Goal: Task Accomplishment & Management: Complete application form

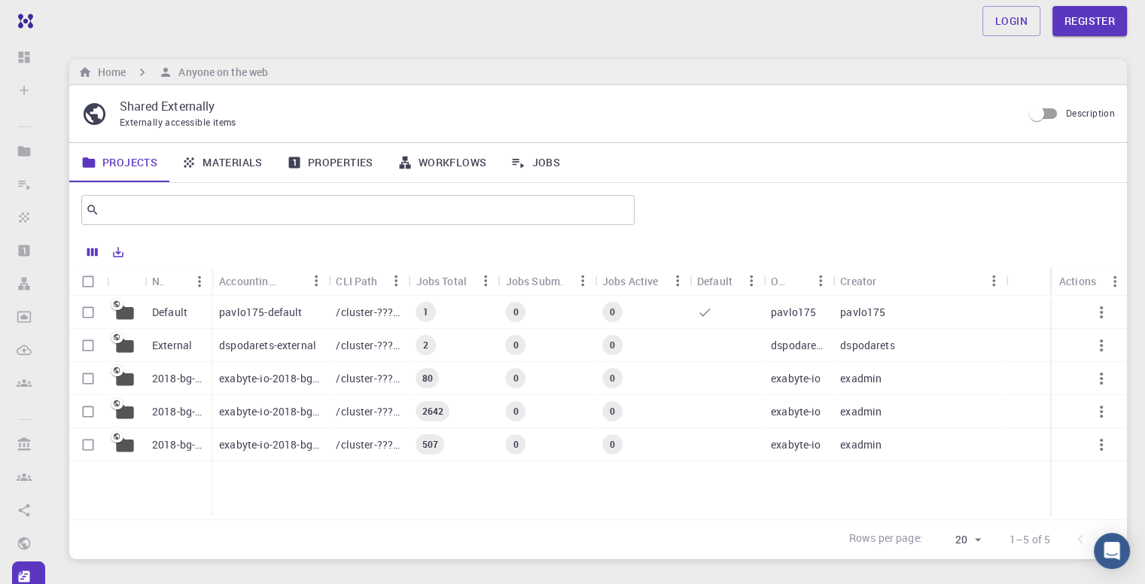
click at [242, 166] on link "Materials" at bounding box center [221, 162] width 105 height 39
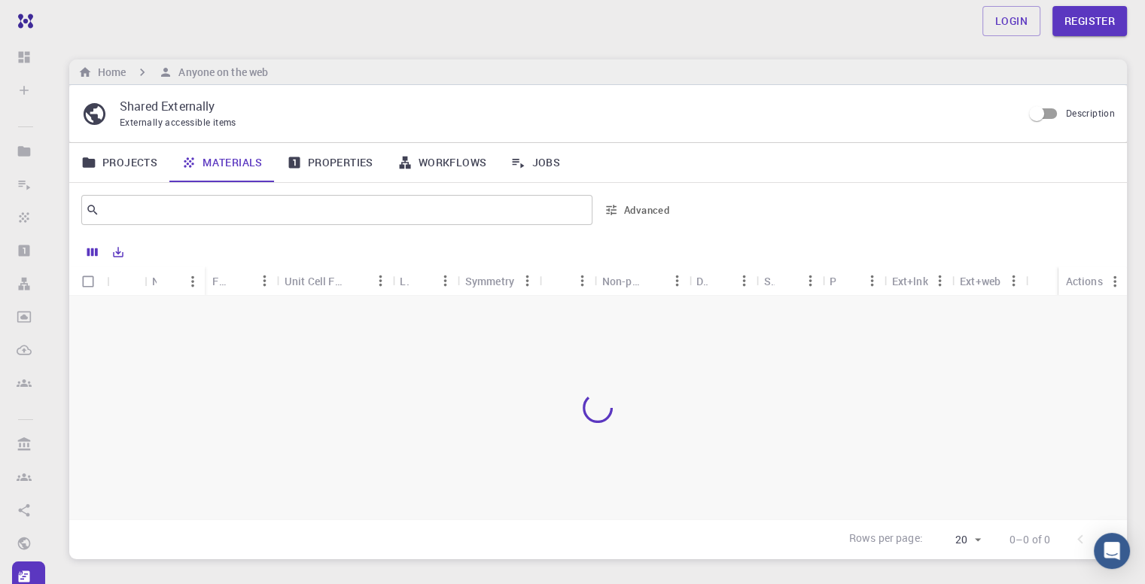
click at [337, 161] on link "Properties" at bounding box center [330, 162] width 111 height 39
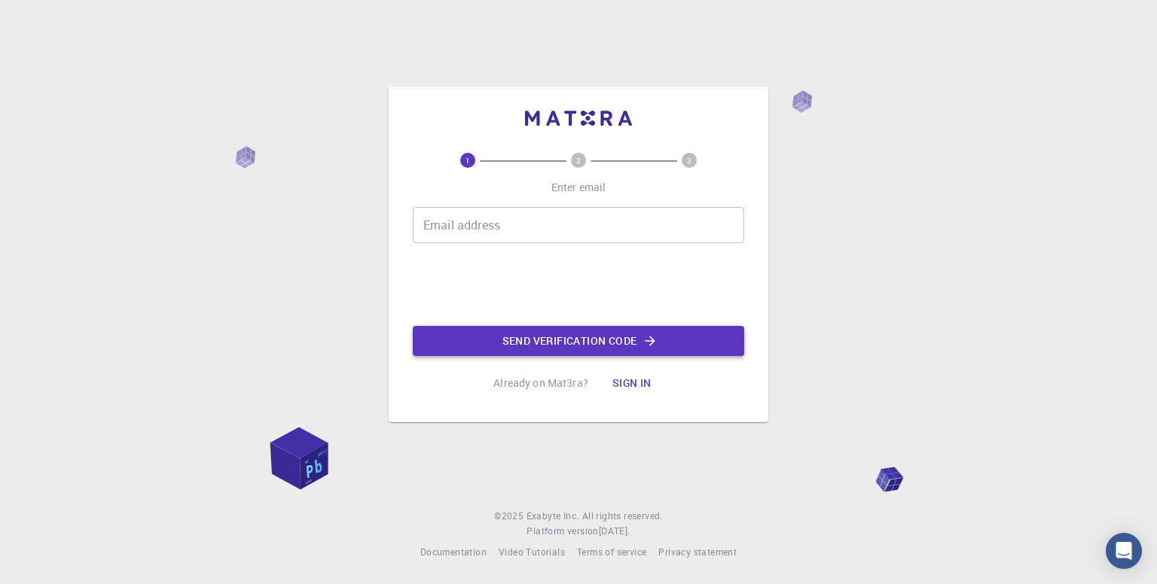
click at [592, 340] on button "Send verification code" at bounding box center [578, 341] width 331 height 30
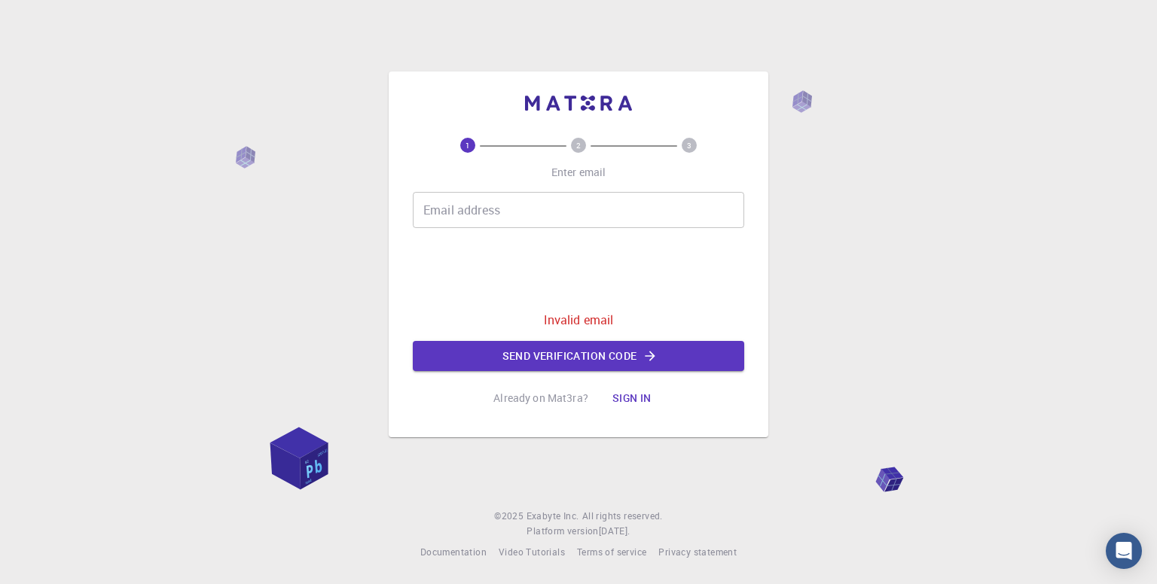
click at [502, 218] on input "Email address" at bounding box center [578, 210] width 331 height 36
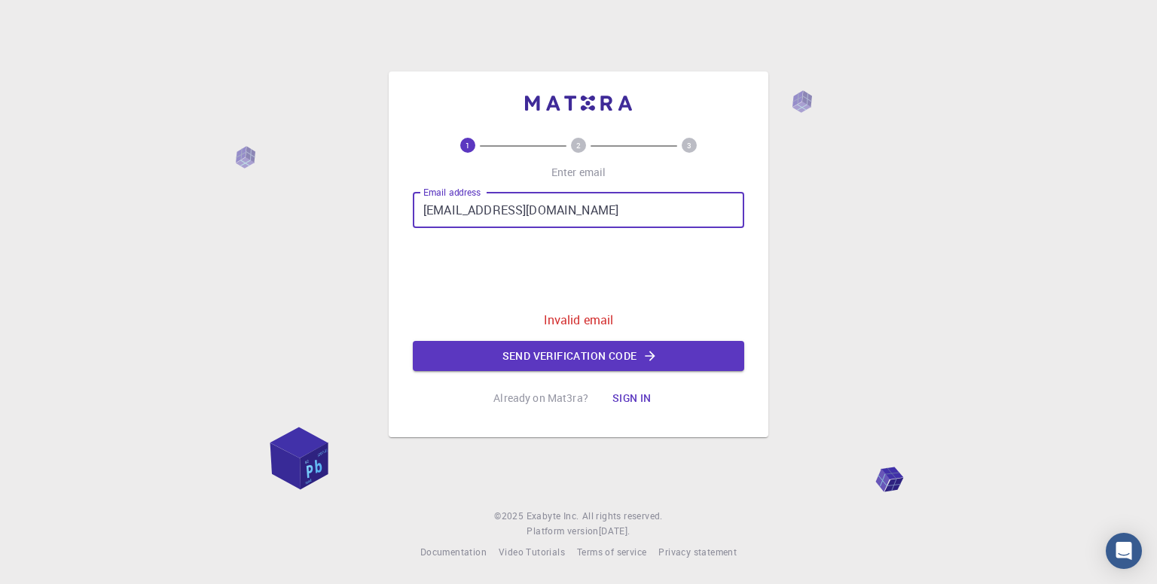
click at [513, 211] on input "[EMAIL_ADDRESS][DOMAIN_NAME]" at bounding box center [578, 210] width 331 height 36
type input "[EMAIL_ADDRESS][DOMAIN_NAME]"
click at [618, 358] on button "Send verification code" at bounding box center [578, 356] width 331 height 30
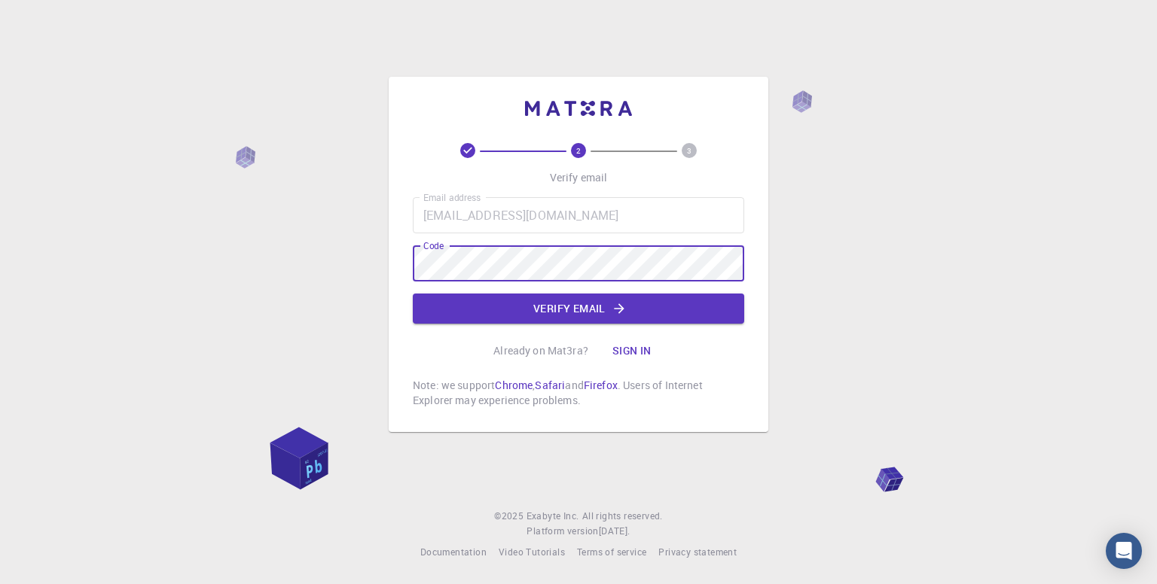
click at [744, 197] on div "2 3 Verify email Email address [EMAIL_ADDRESS][DOMAIN_NAME] Email address Code …" at bounding box center [579, 254] width 380 height 355
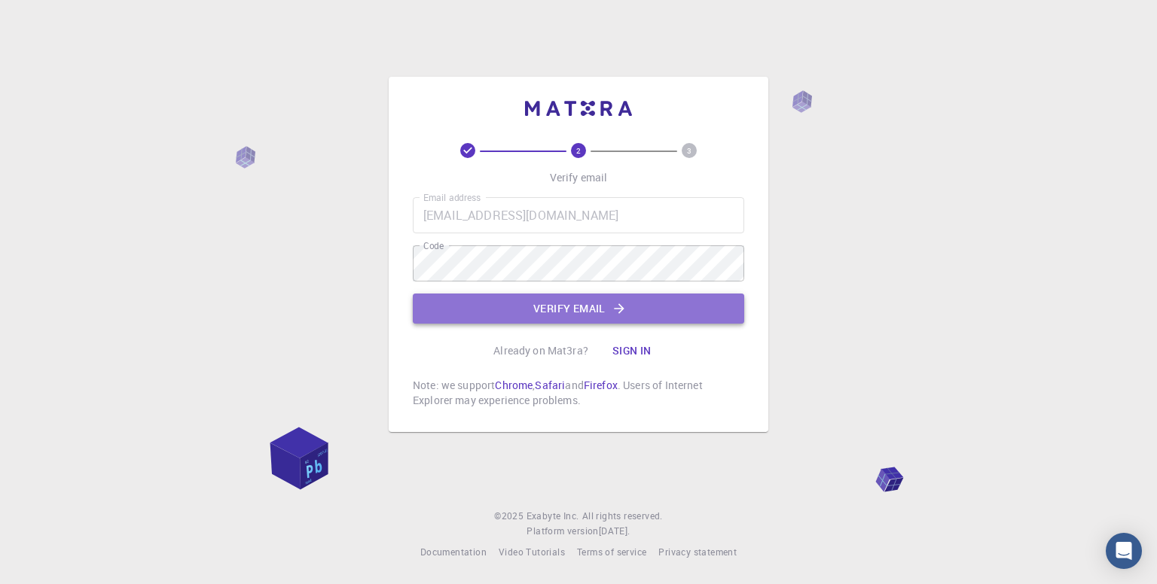
click at [588, 305] on button "Verify email" at bounding box center [578, 309] width 331 height 30
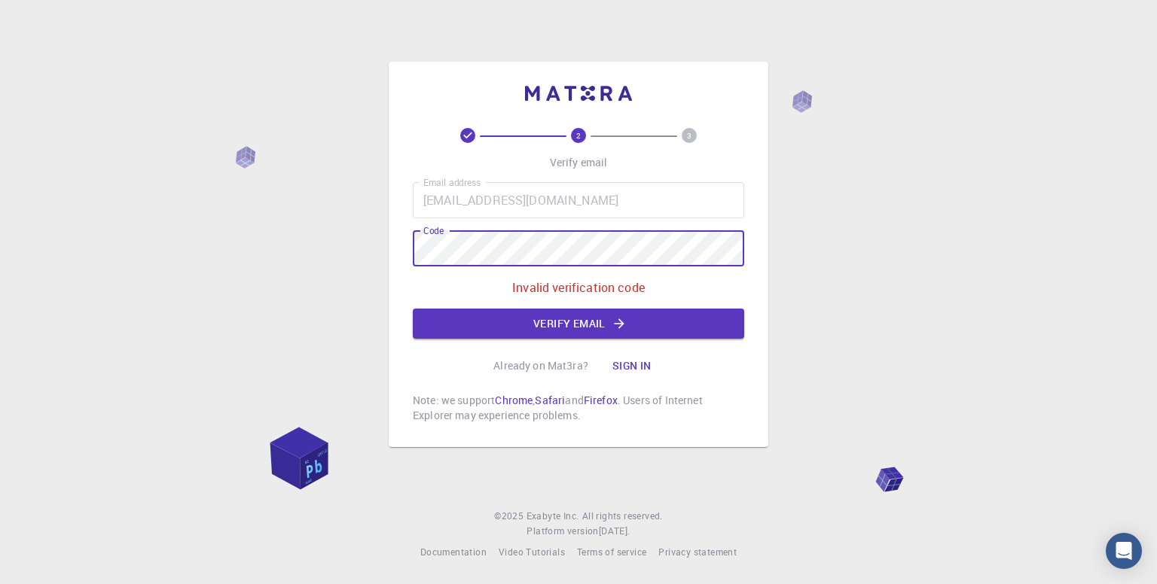
click at [406, 255] on div "2 3 Verify email Email address [EMAIL_ADDRESS][DOMAIN_NAME] Email address Code …" at bounding box center [579, 255] width 380 height 386
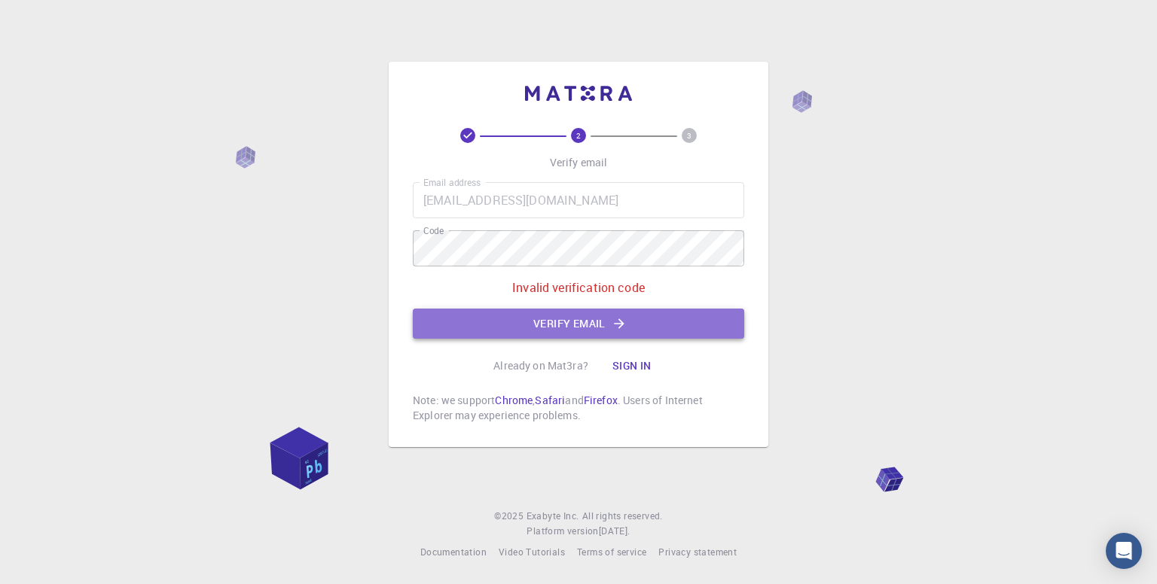
click at [599, 329] on button "Verify email" at bounding box center [578, 324] width 331 height 30
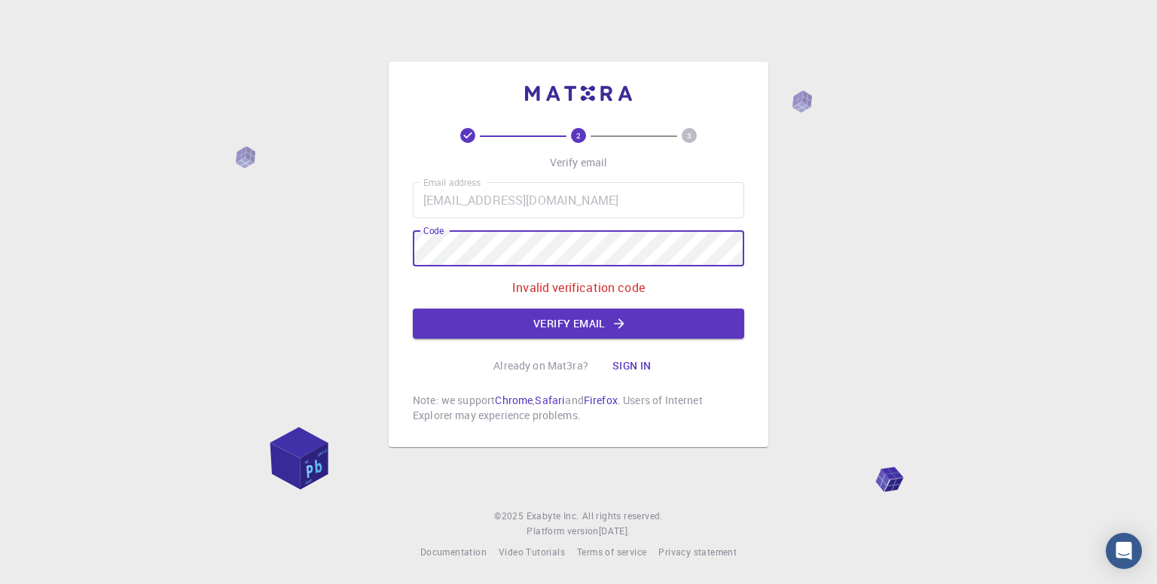
click at [401, 246] on div "2 3 Verify email Email address [EMAIL_ADDRESS][DOMAIN_NAME] Email address Code …" at bounding box center [579, 255] width 380 height 386
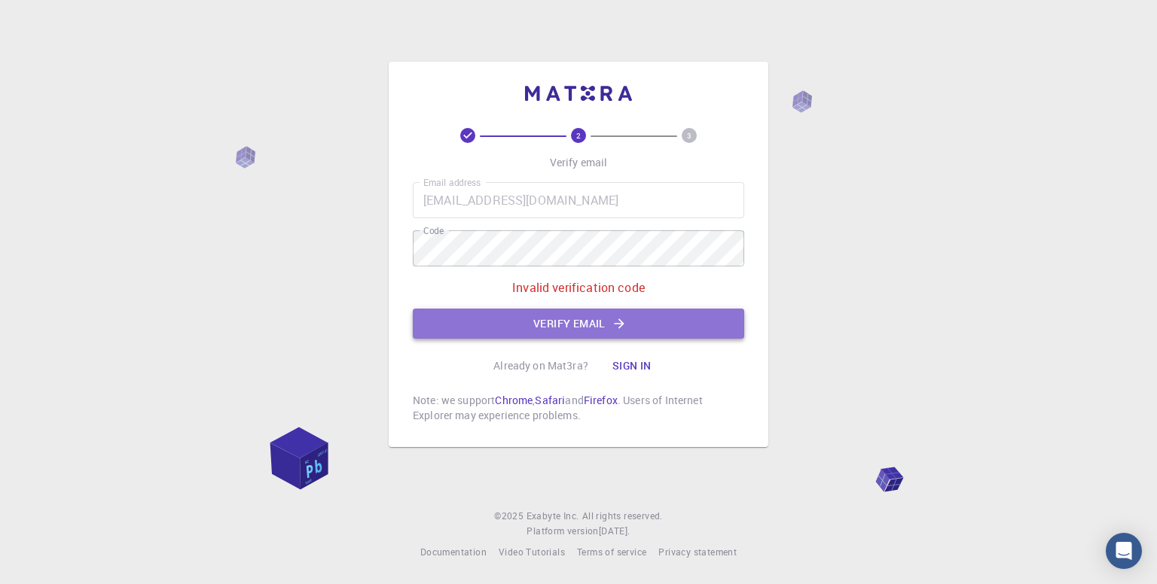
click at [628, 333] on button "Verify email" at bounding box center [578, 324] width 331 height 30
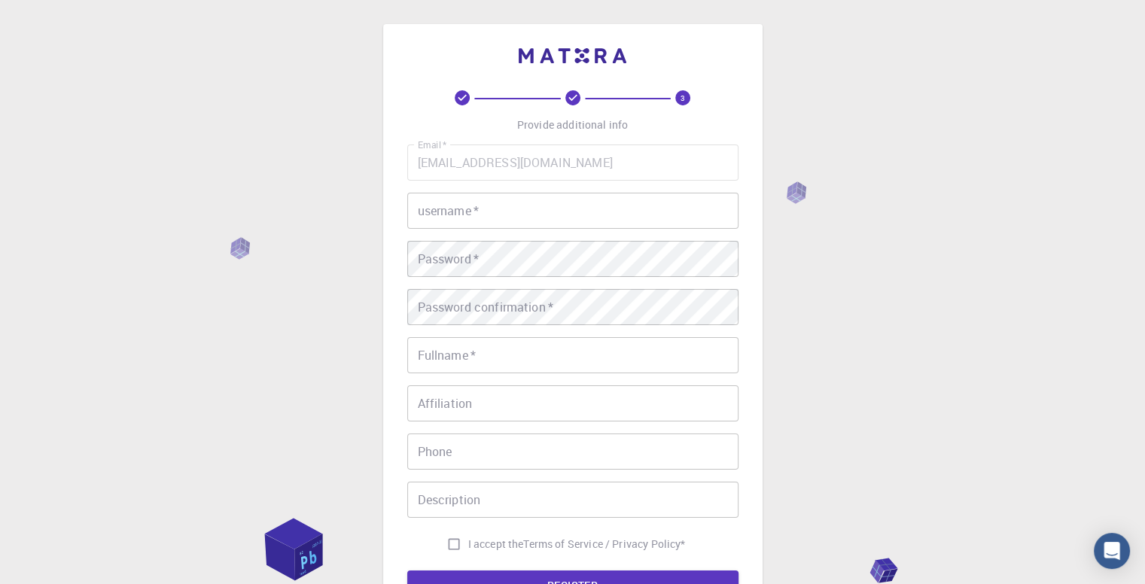
click at [535, 218] on input "username   *" at bounding box center [572, 211] width 331 height 36
type input "a"
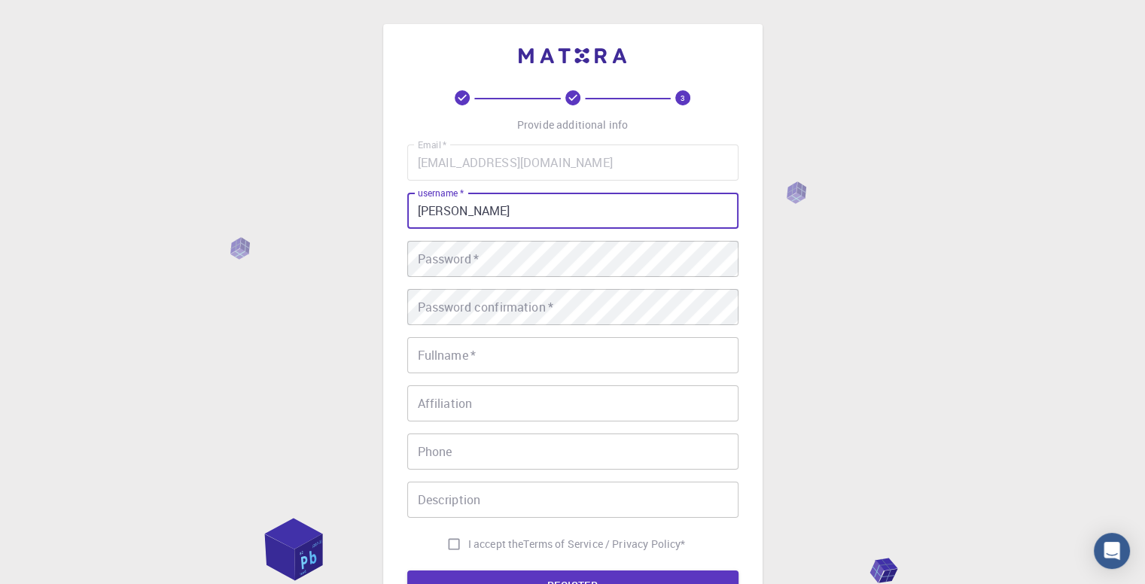
type input "[PERSON_NAME]"
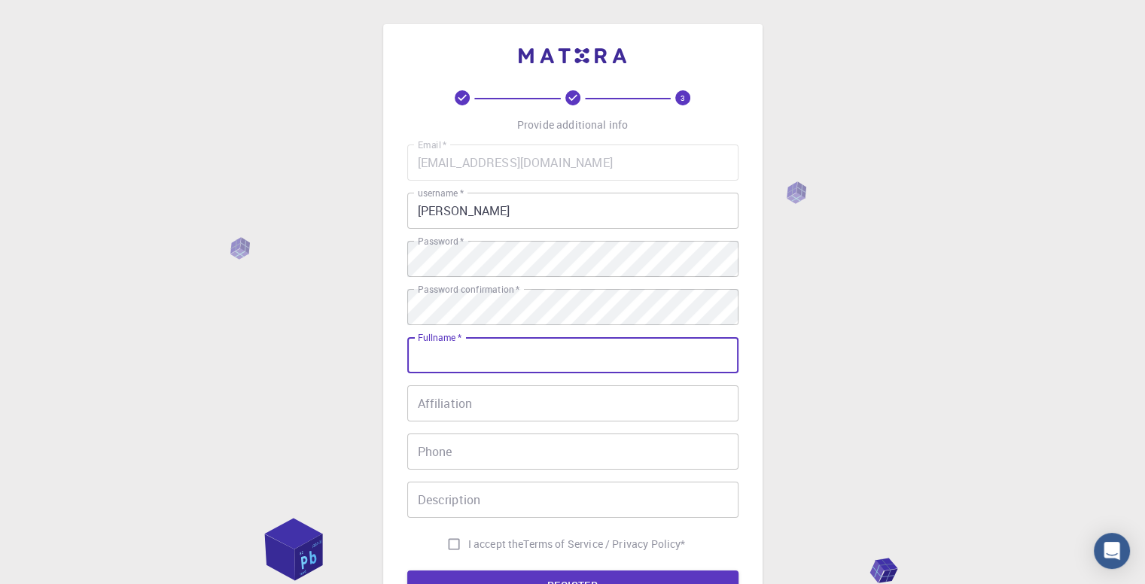
click at [458, 365] on input "Fullname   *" at bounding box center [572, 355] width 331 height 36
type input "[PERSON_NAME] [PERSON_NAME]"
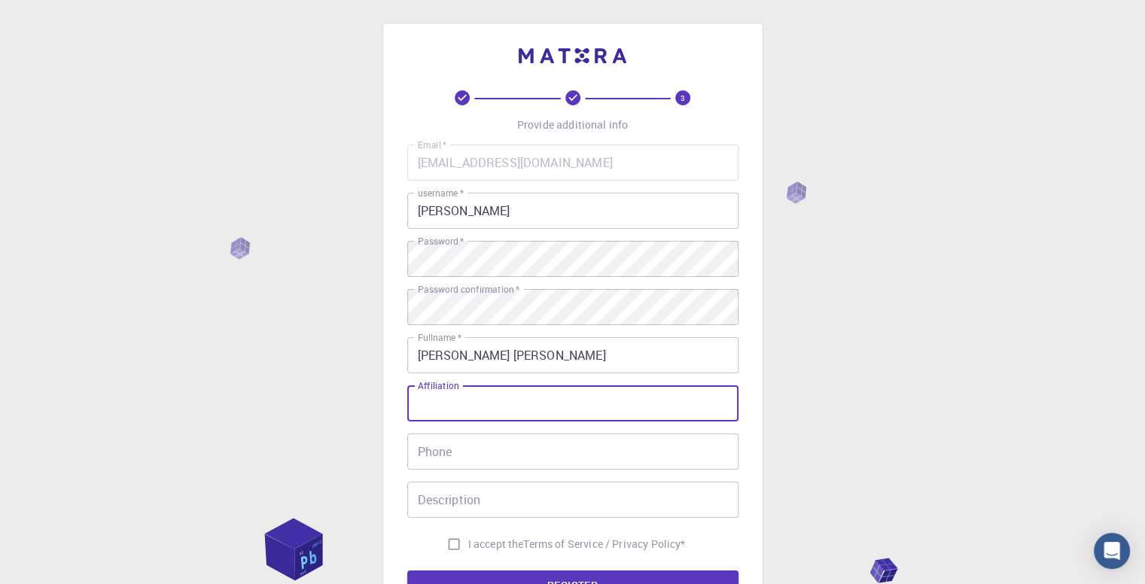
click at [449, 410] on input "Affiliation" at bounding box center [572, 404] width 331 height 36
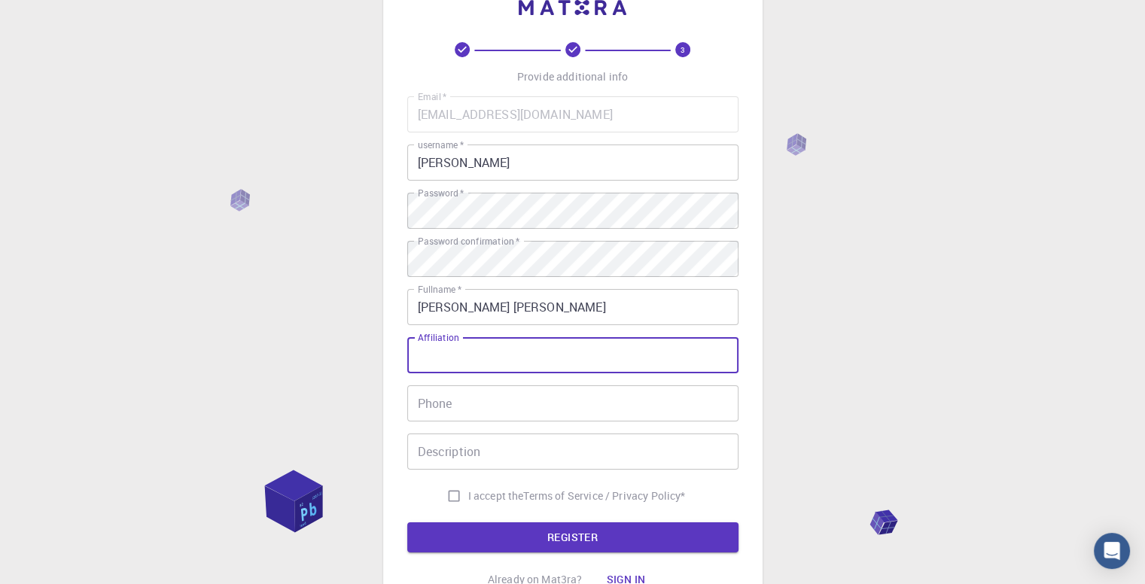
scroll to position [75, 0]
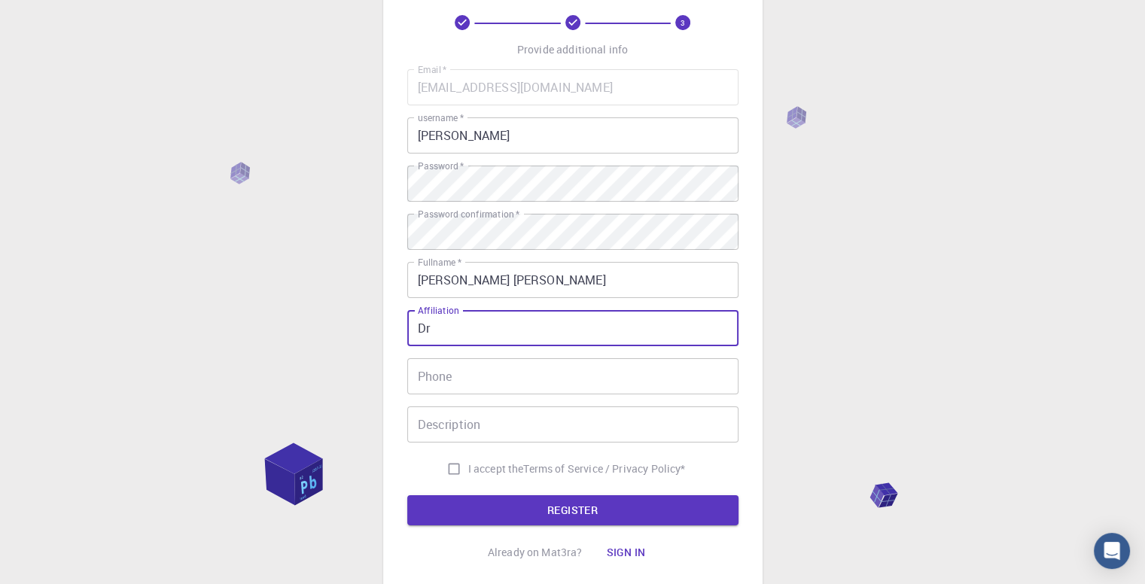
type input "Dr"
click at [446, 383] on input "Phone" at bounding box center [572, 376] width 331 height 36
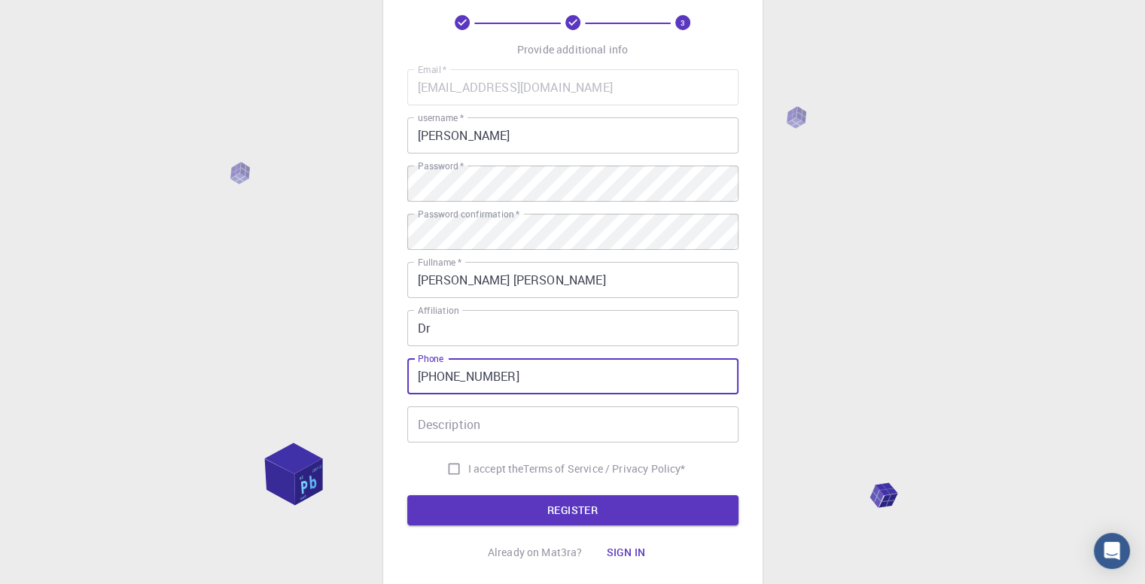
type input "[PHONE_NUMBER]"
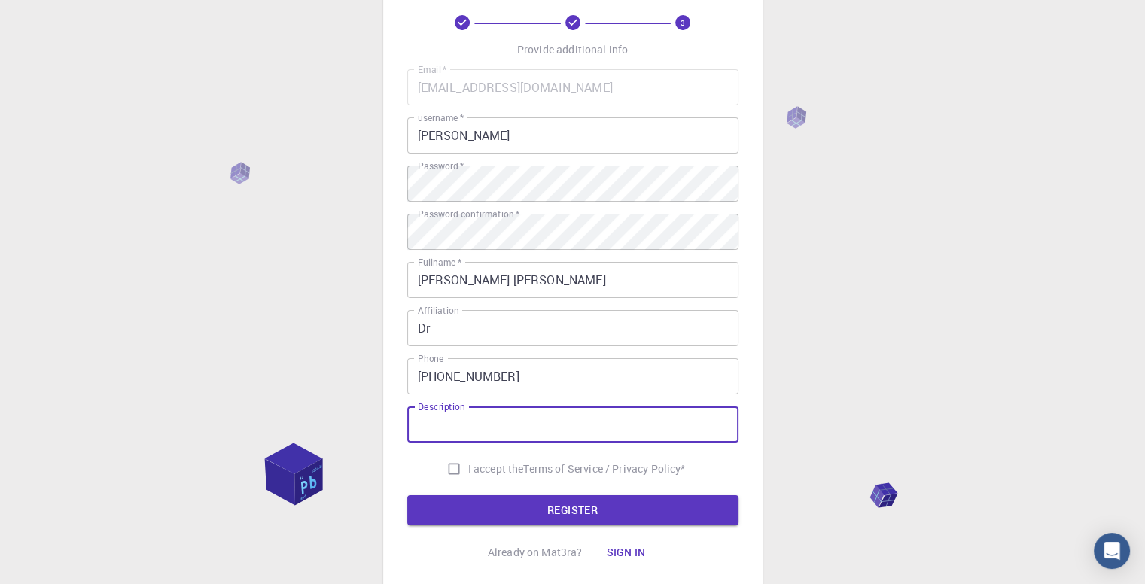
click at [469, 426] on input "Description" at bounding box center [572, 425] width 331 height 36
click at [451, 468] on input "I accept the Terms of Service / Privacy Policy *" at bounding box center [454, 469] width 29 height 29
checkbox input "true"
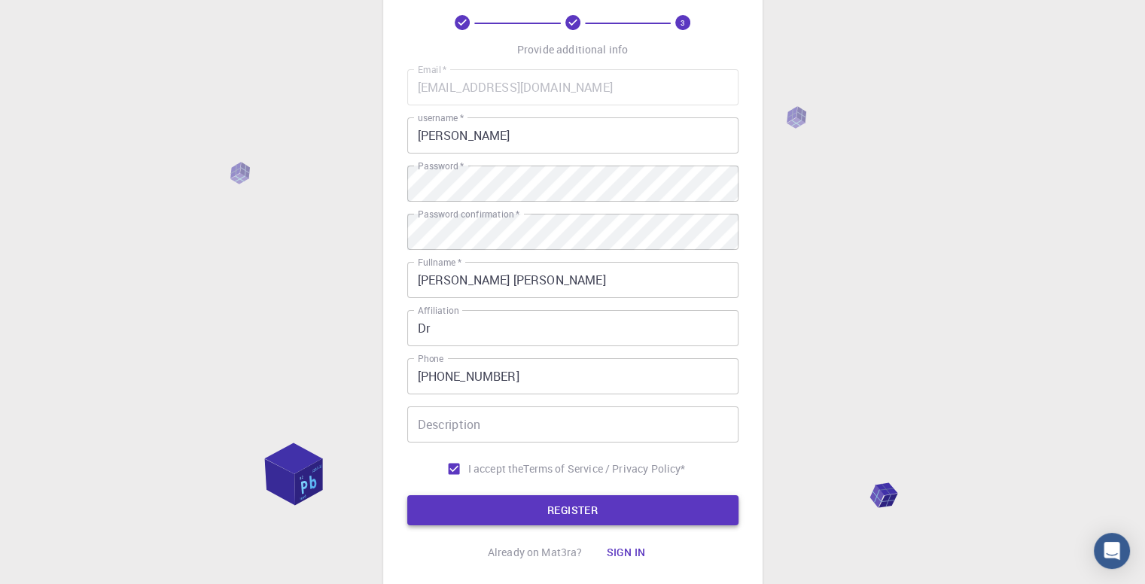
click at [577, 515] on button "REGISTER" at bounding box center [572, 511] width 331 height 30
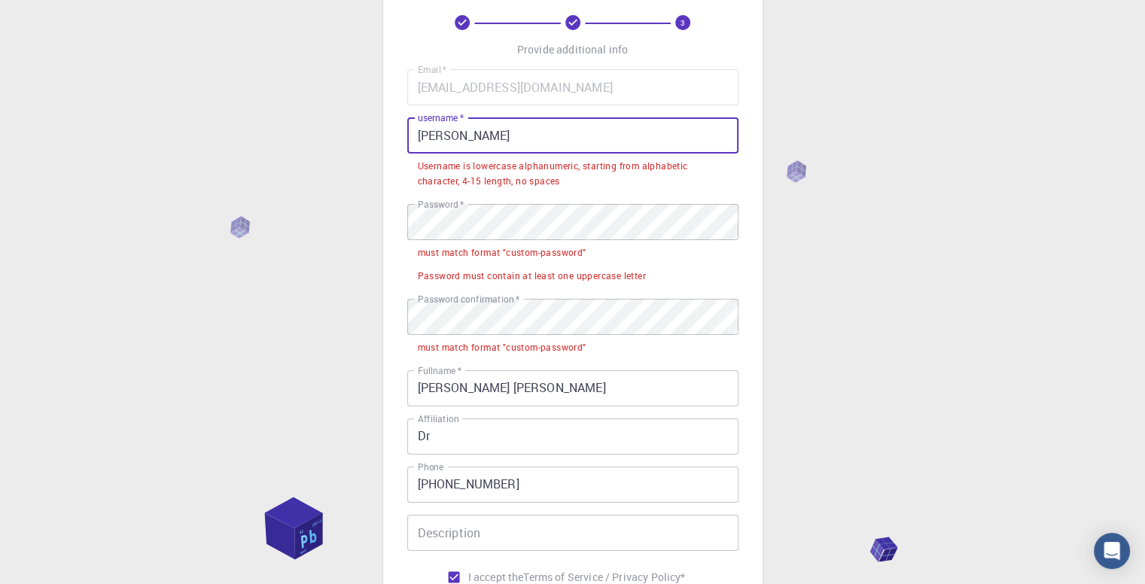
click at [428, 136] on input "[PERSON_NAME]" at bounding box center [572, 135] width 331 height 36
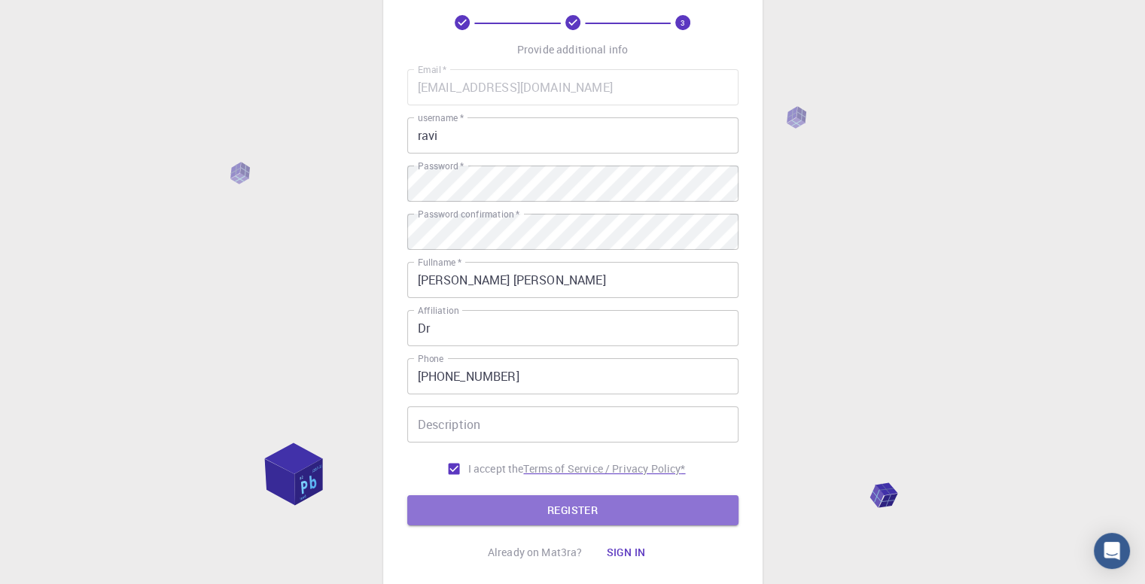
click at [563, 511] on button "REGISTER" at bounding box center [572, 511] width 331 height 30
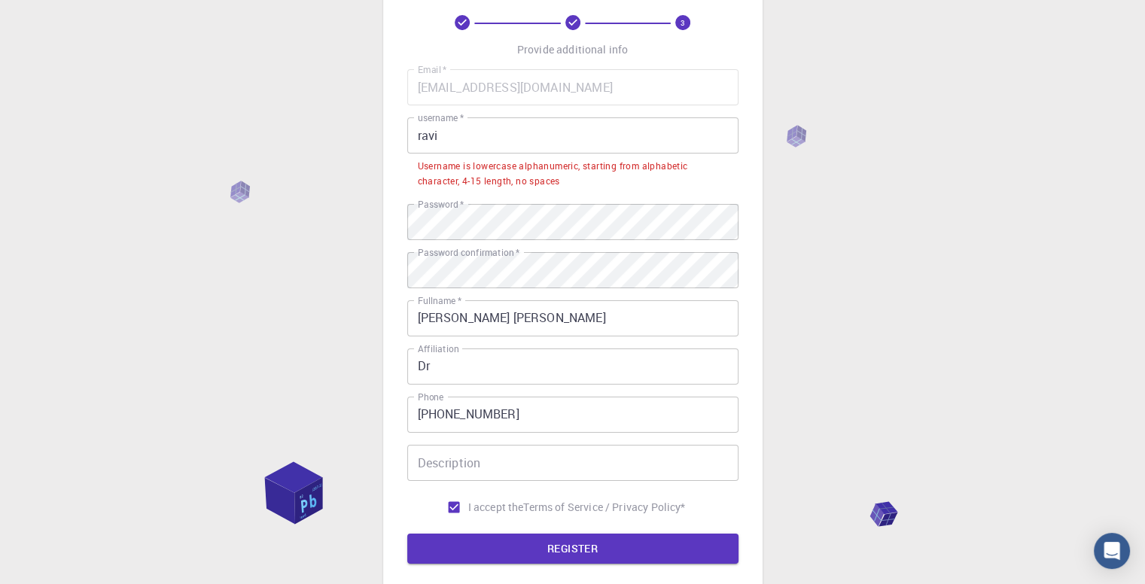
click at [464, 134] on input "ravi" at bounding box center [572, 135] width 331 height 36
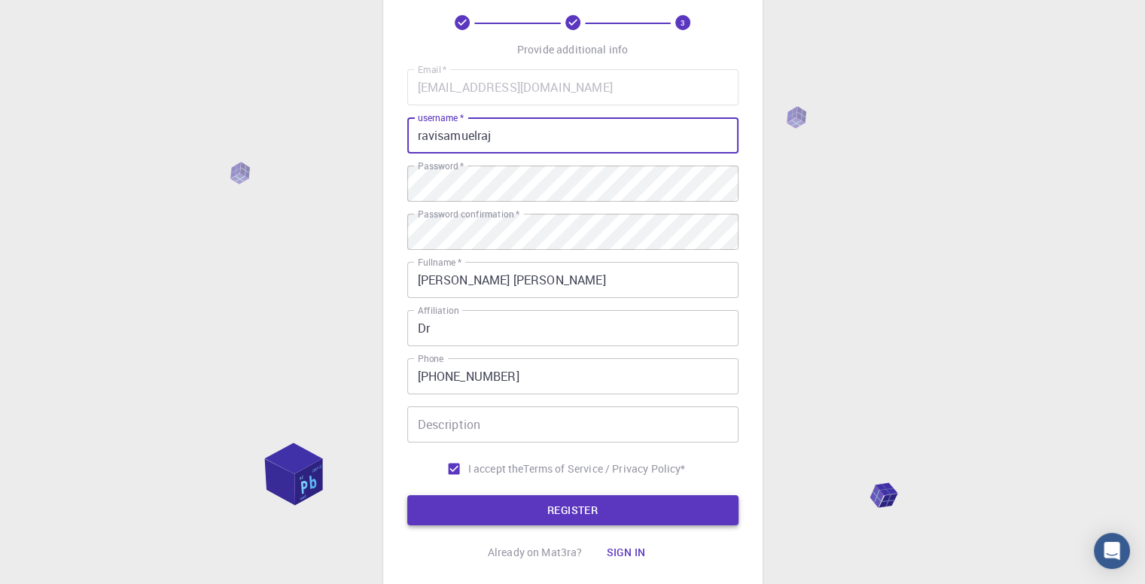
type input "ravisamuelraj"
click at [519, 511] on button "REGISTER" at bounding box center [572, 511] width 331 height 30
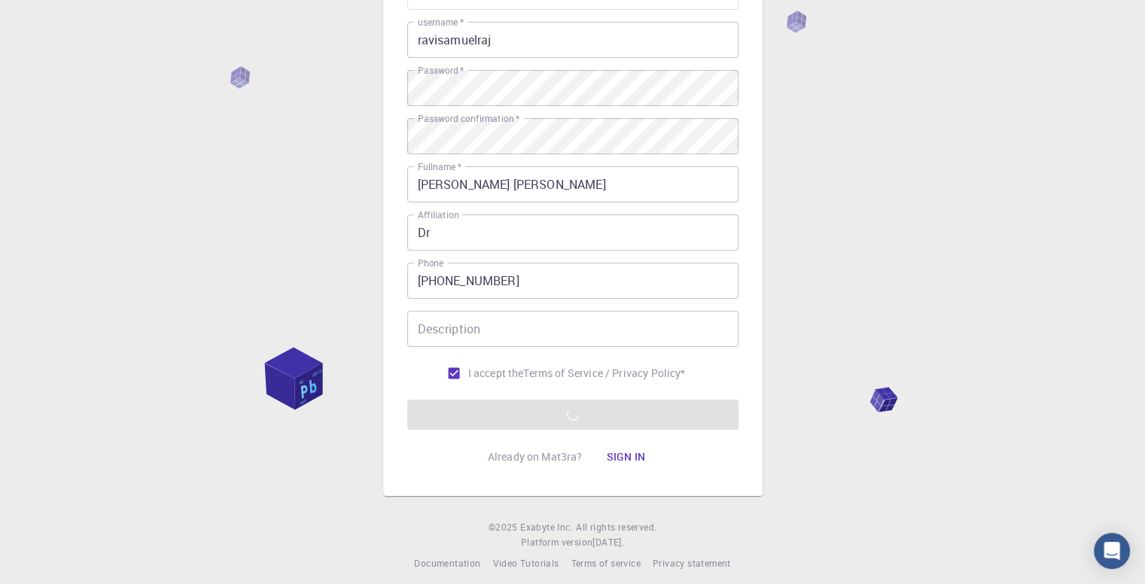
scroll to position [181, 0]
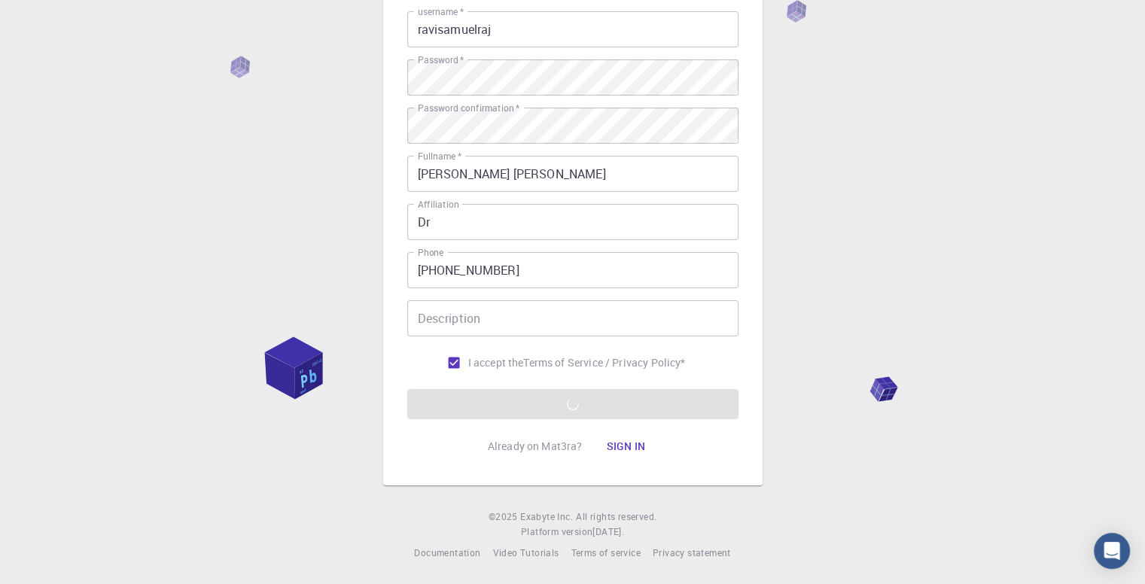
click at [633, 454] on button "Sign in" at bounding box center [625, 447] width 63 height 30
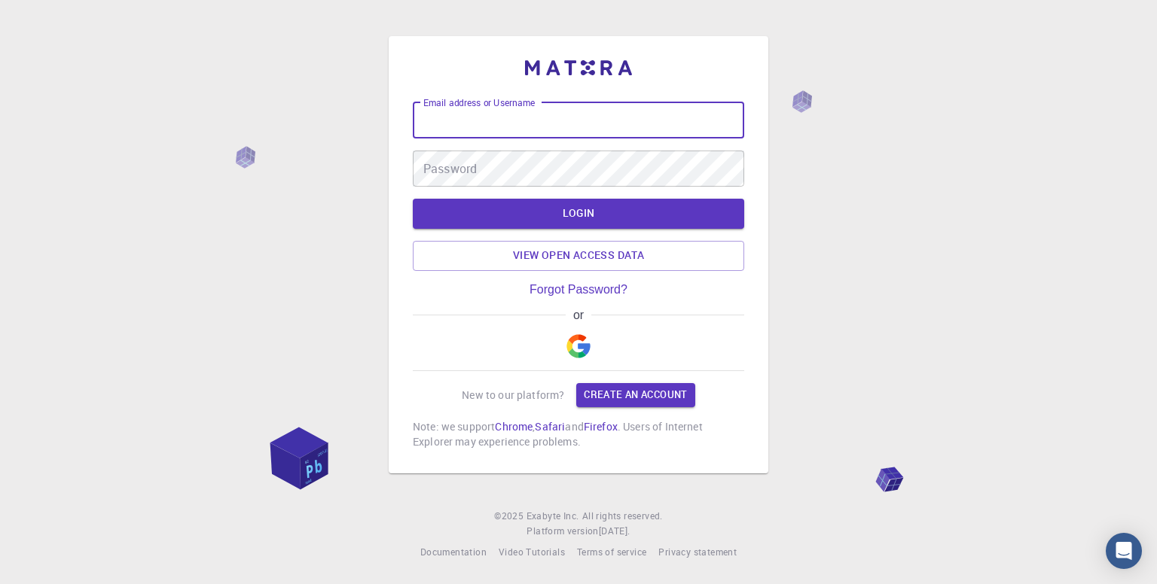
click at [551, 124] on input "Email address or Username" at bounding box center [578, 120] width 331 height 36
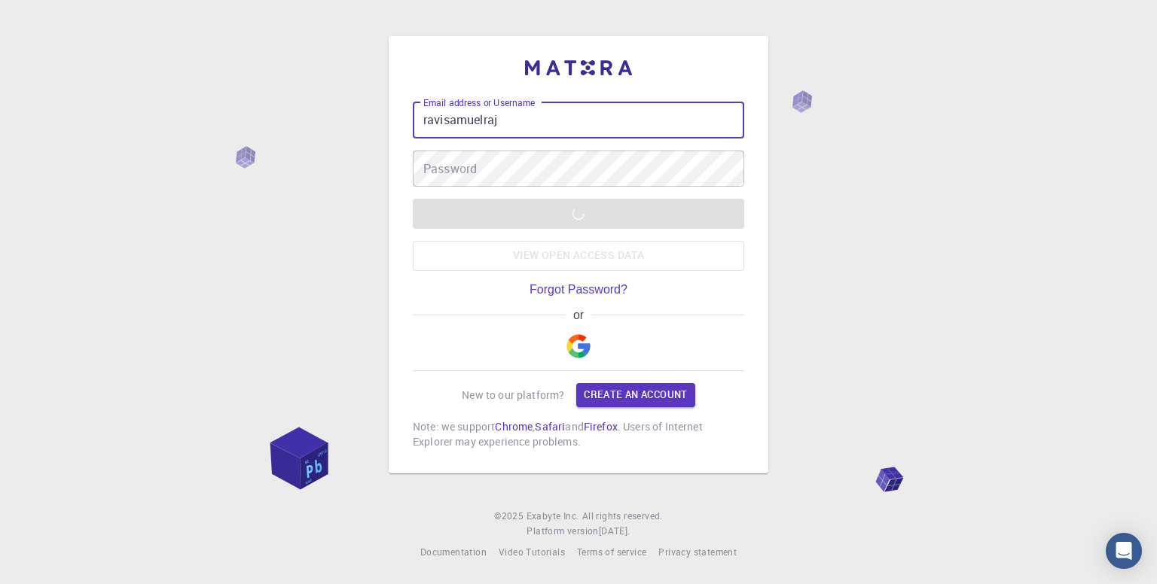
type input "ravisamuelraj"
click at [690, 333] on div "or" at bounding box center [578, 340] width 331 height 63
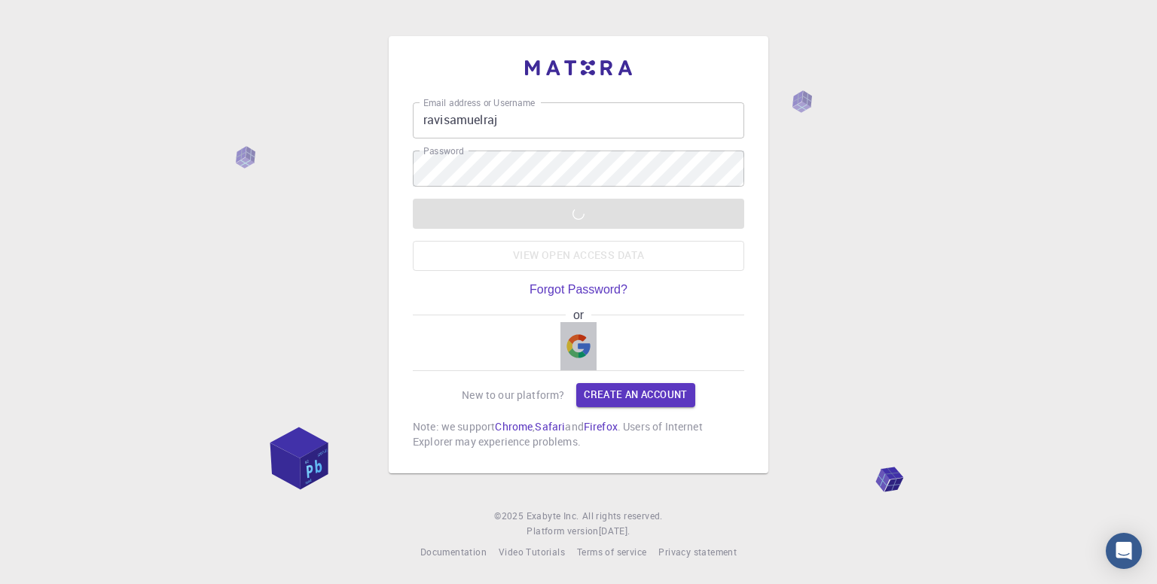
click at [587, 349] on img "button" at bounding box center [578, 346] width 24 height 24
